Goal: Book appointment/travel/reservation

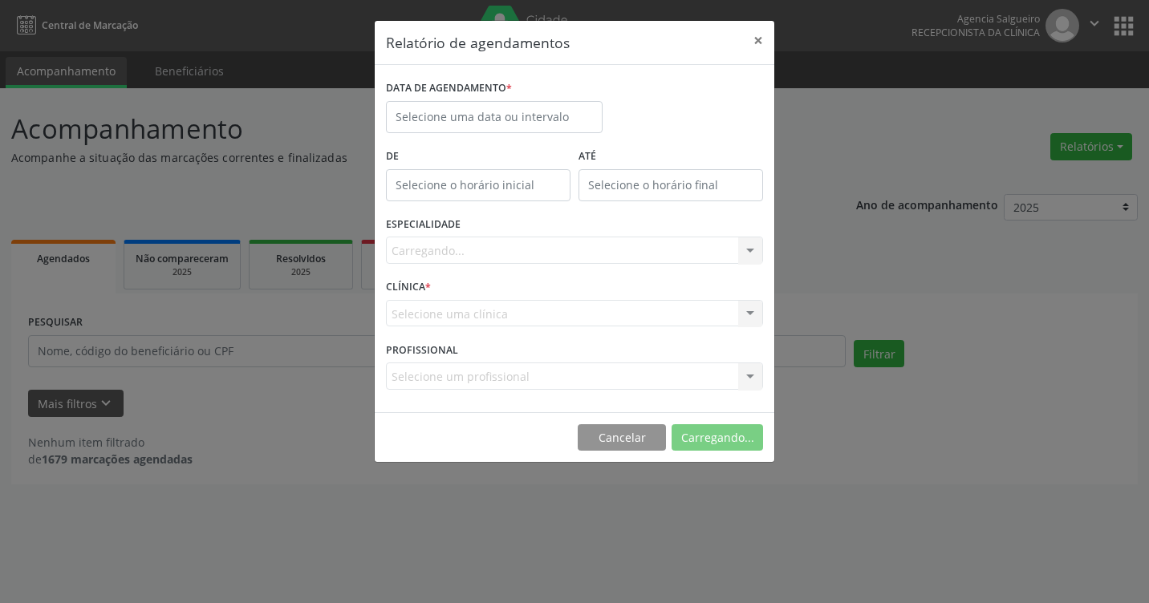
select select "8"
click at [448, 120] on body "Central de Marcação Agencia Salgueiro Recepcionista da clínica  Configurações …" at bounding box center [574, 301] width 1149 height 603
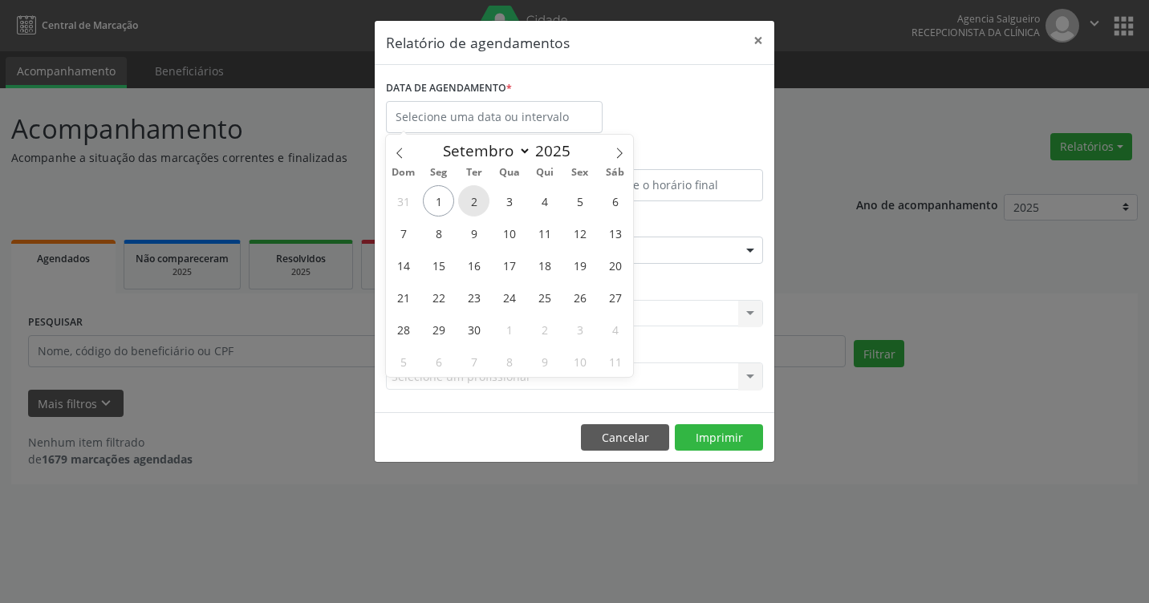
click at [479, 198] on span "2" at bounding box center [473, 200] width 31 height 31
type input "[DATE]"
click at [479, 198] on span "2" at bounding box center [473, 200] width 31 height 31
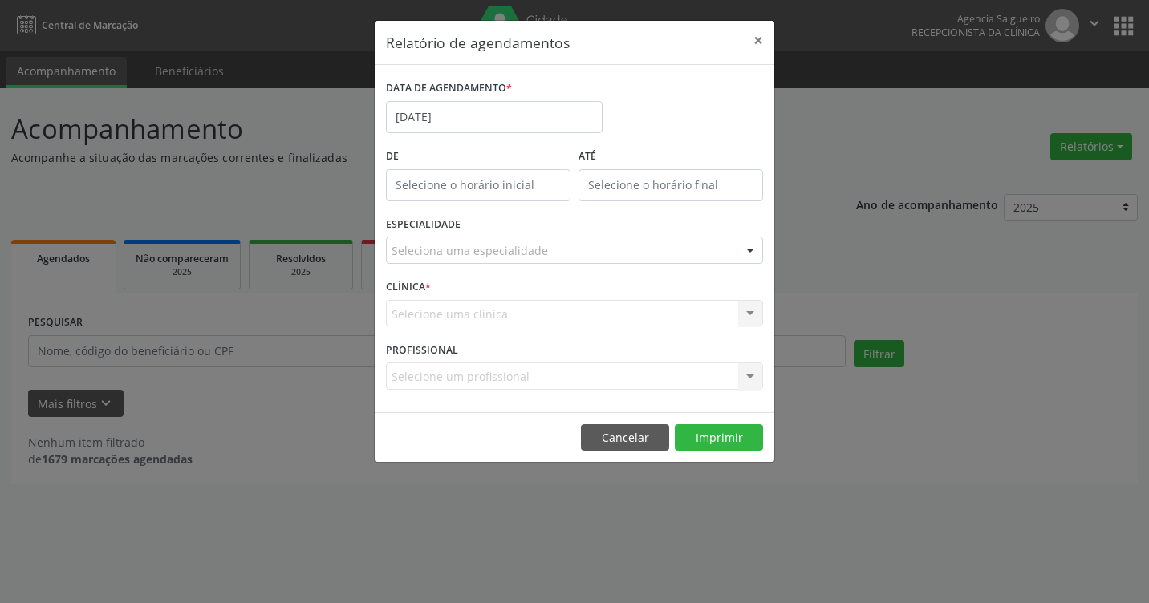
click at [751, 249] on div at bounding box center [750, 250] width 24 height 27
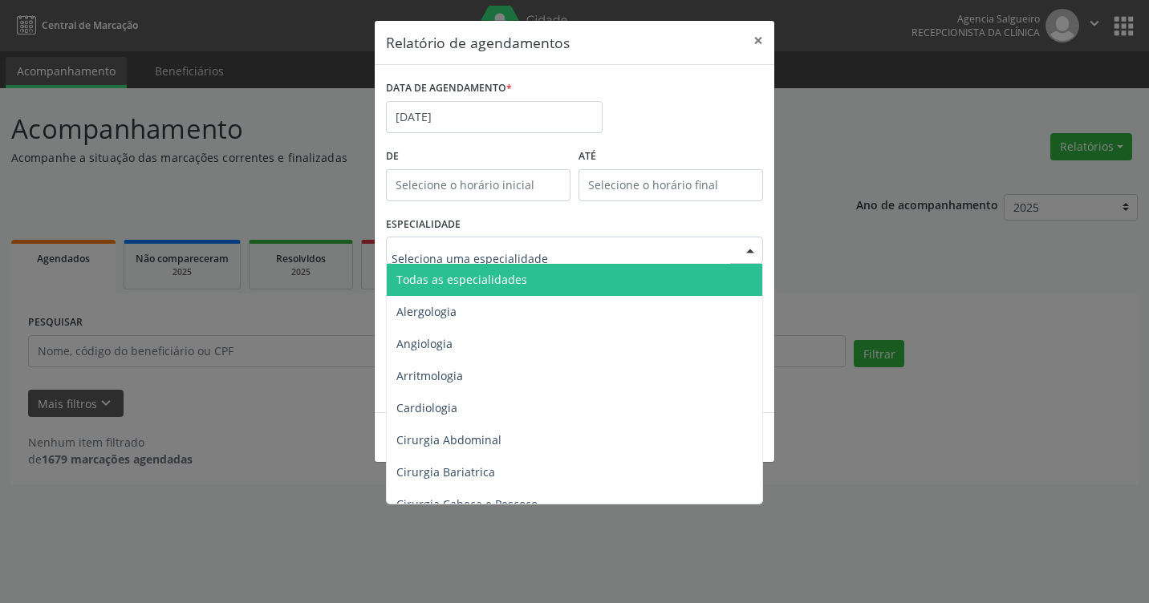
click at [445, 252] on input "text" at bounding box center [560, 258] width 339 height 32
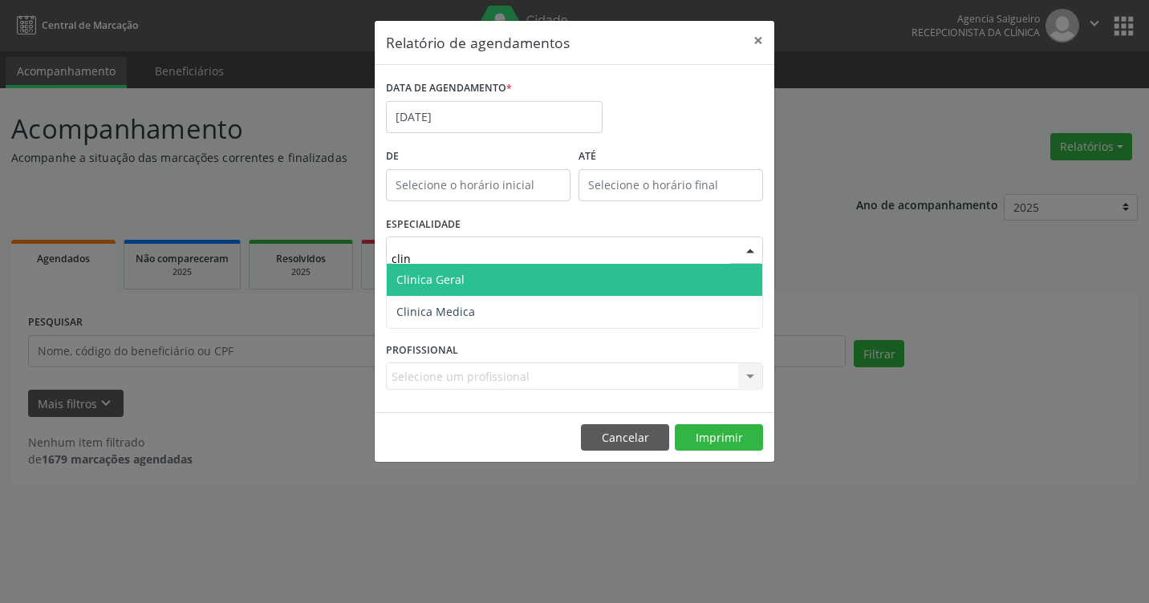
type input "clini"
click at [464, 282] on span "Clinica Geral" at bounding box center [574, 280] width 375 height 32
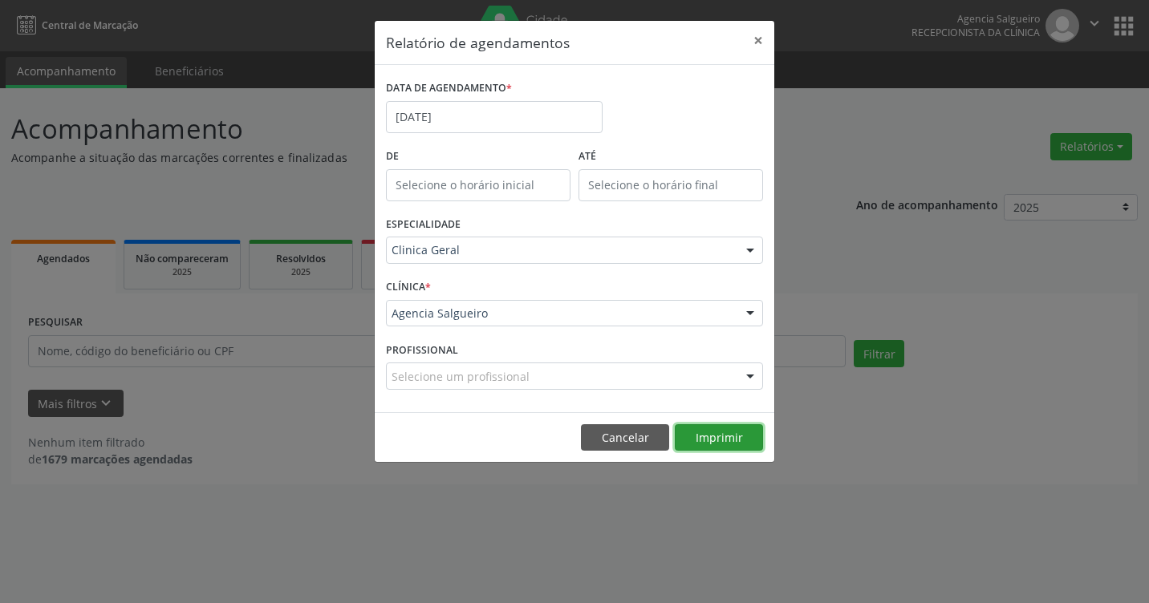
click at [728, 441] on button "Imprimir" at bounding box center [719, 437] width 88 height 27
